Goal: Information Seeking & Learning: Learn about a topic

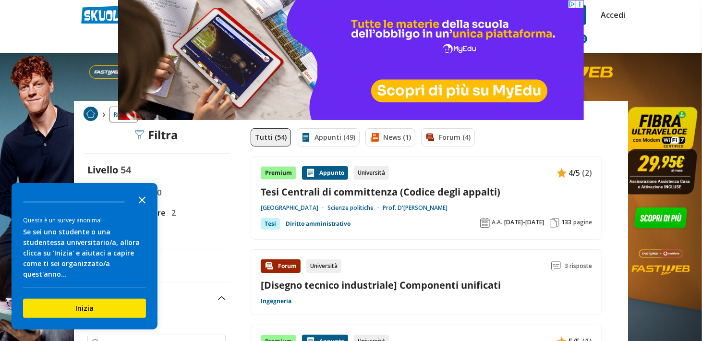
click at [141, 203] on polygon "Close the survey" at bounding box center [142, 199] width 7 height 7
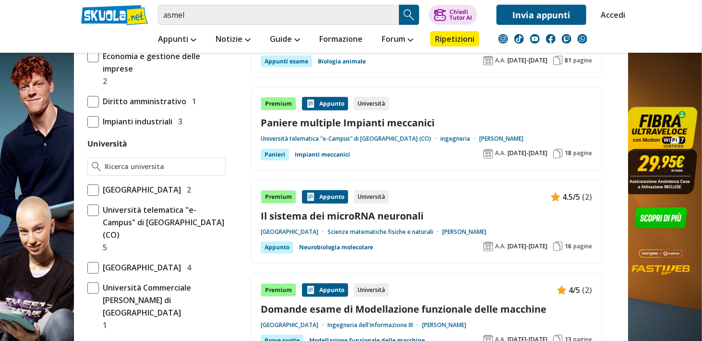
scroll to position [336, 0]
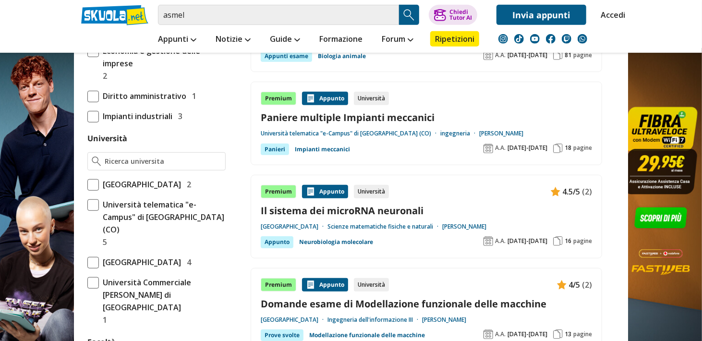
click at [118, 96] on span "Diritto amministrativo" at bounding box center [142, 96] width 87 height 12
click at [87, 96] on input "Diritto amministrativo 1" at bounding box center [87, 96] width 0 height 0
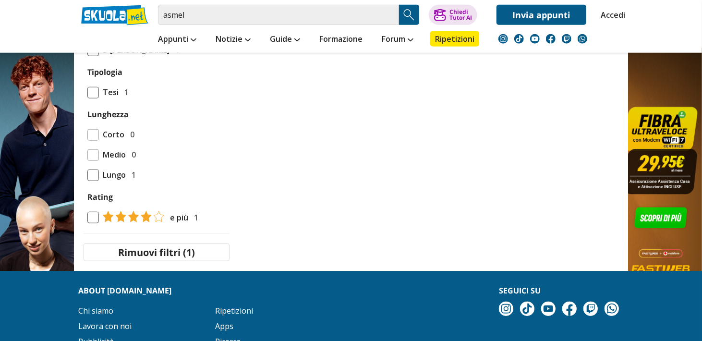
scroll to position [401, 0]
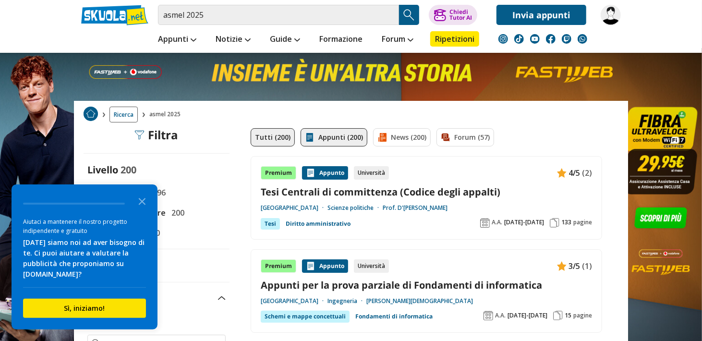
click at [339, 146] on link "Appunti (200)" at bounding box center [333, 137] width 67 height 18
click at [336, 138] on link "Appunti (200)" at bounding box center [333, 137] width 67 height 18
click at [142, 202] on polygon "Close the survey" at bounding box center [142, 201] width 7 height 7
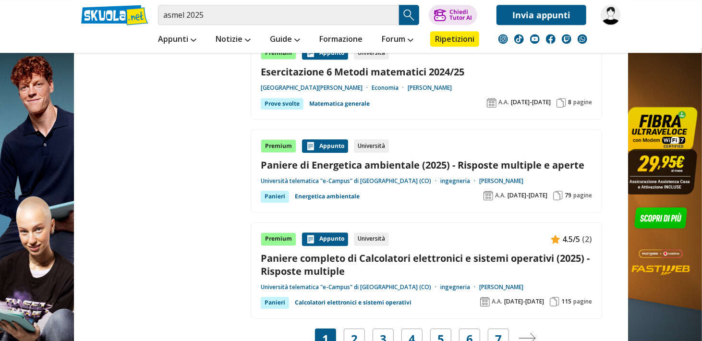
scroll to position [1775, 0]
